Goal: Find specific page/section: Find specific page/section

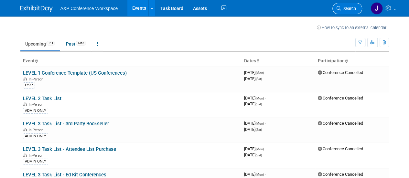
click at [348, 4] on link "Search" at bounding box center [347, 8] width 30 height 11
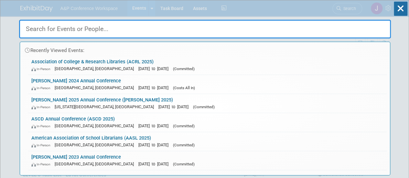
click at [247, 33] on input "text" at bounding box center [205, 29] width 372 height 19
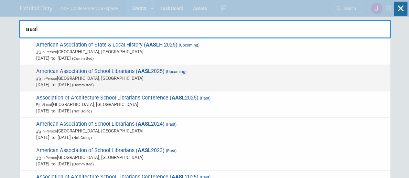
type input "aasl"
click at [133, 69] on span "American Association of School Librarians ( AASL 2025) (Upcoming) In-Person [GE…" at bounding box center [210, 78] width 353 height 20
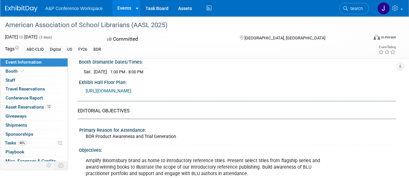
scroll to position [646, 0]
